Goal: Task Accomplishment & Management: Manage account settings

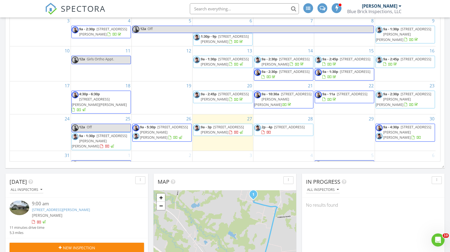
scroll to position [61, 0]
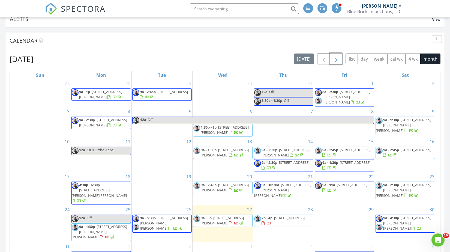
click at [339, 60] on span "button" at bounding box center [336, 59] width 7 height 7
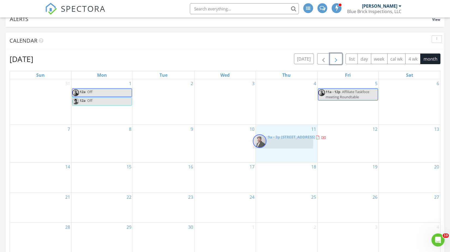
drag, startPoint x: 360, startPoint y: 139, endPoint x: 295, endPoint y: 142, distance: 65.0
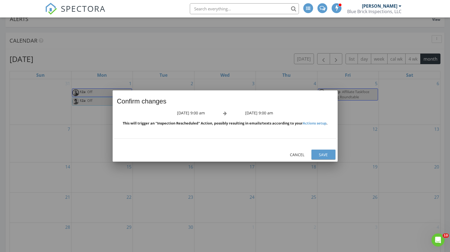
click at [321, 156] on div "Save" at bounding box center [323, 155] width 15 height 6
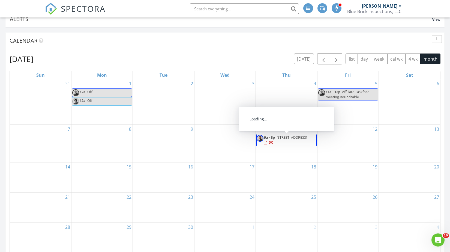
click at [302, 137] on span "9107 Co Rd 502, Blue Ridge 75424" at bounding box center [291, 137] width 31 height 5
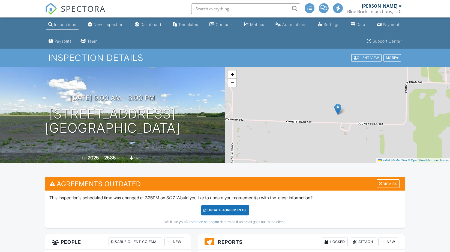
click at [238, 205] on div "Update Agreements" at bounding box center [225, 210] width 48 height 10
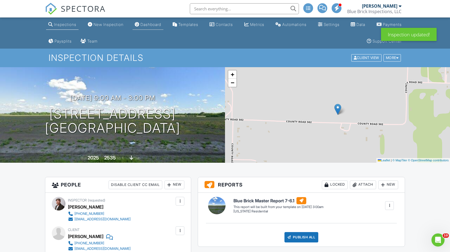
click at [154, 25] on div "Dashboard" at bounding box center [150, 24] width 21 height 5
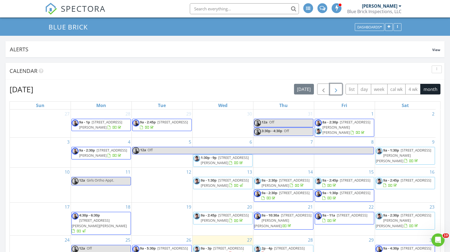
click at [342, 89] on button "button" at bounding box center [336, 88] width 13 height 11
